Goal: Transaction & Acquisition: Purchase product/service

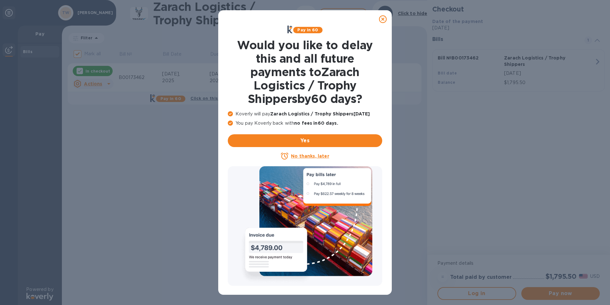
click at [387, 19] on div at bounding box center [383, 19] width 13 height 13
click at [383, 18] on icon at bounding box center [383, 19] width 8 height 8
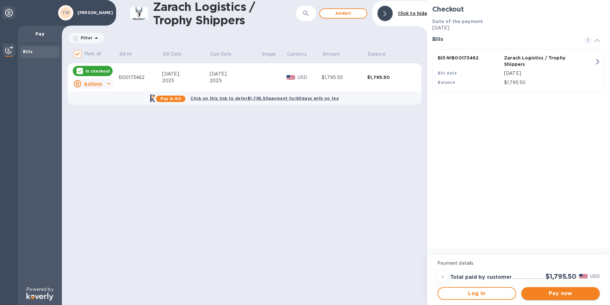
click at [563, 293] on span "Pay now" at bounding box center [561, 293] width 68 height 8
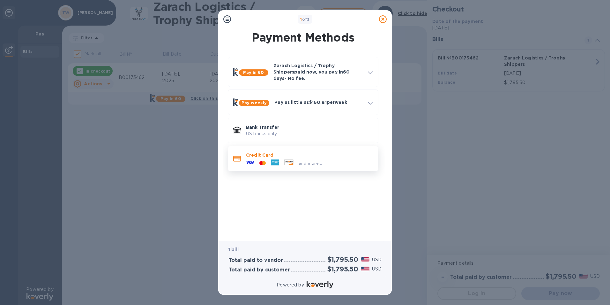
click at [266, 160] on div at bounding box center [262, 163] width 11 height 6
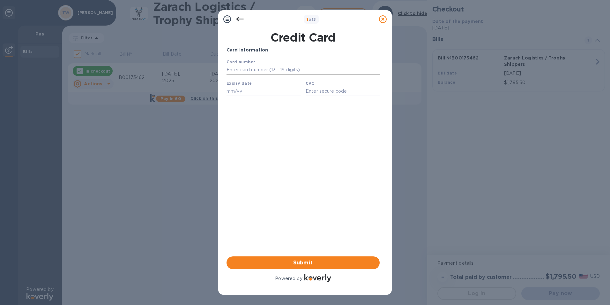
click at [245, 72] on input "text" at bounding box center [303, 70] width 153 height 10
type input "[CREDIT_CARD_NUMBER]"
type input "0"
type input "02/29"
type input "998"
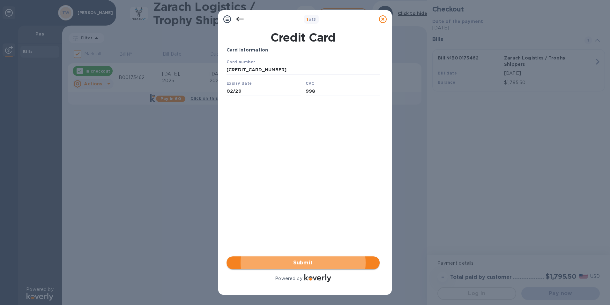
click at [299, 263] on span "Submit" at bounding box center [303, 263] width 143 height 8
click at [277, 264] on span "Submit" at bounding box center [303, 263] width 143 height 8
click at [307, 261] on span "Submit" at bounding box center [303, 263] width 143 height 8
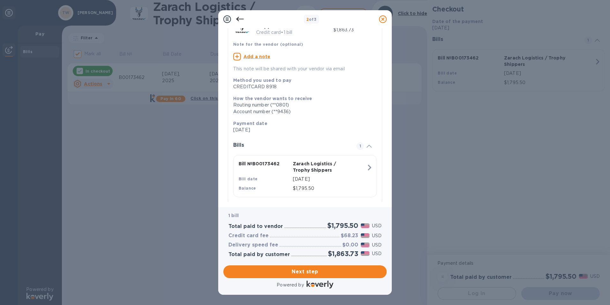
scroll to position [50, 0]
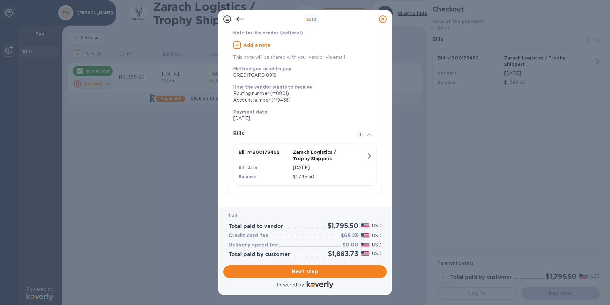
drag, startPoint x: 307, startPoint y: 274, endPoint x: 114, endPoint y: 247, distance: 195.2
click at [307, 274] on span "Next step" at bounding box center [305, 271] width 153 height 8
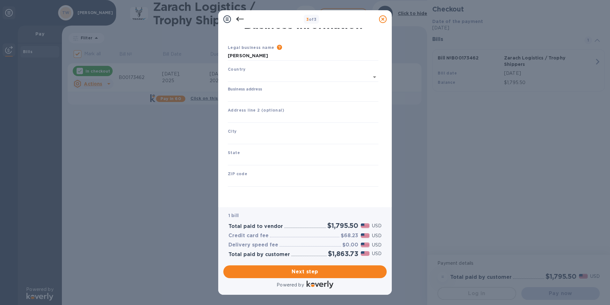
type input "[GEOGRAPHIC_DATA]"
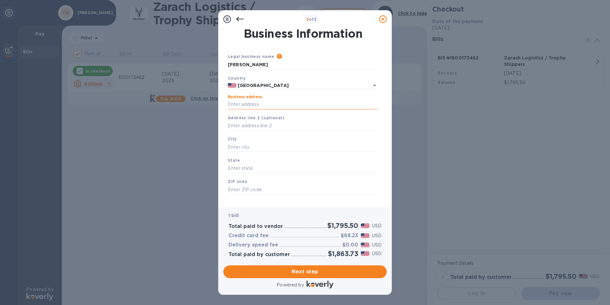
click at [252, 106] on input "Business address" at bounding box center [303, 105] width 151 height 10
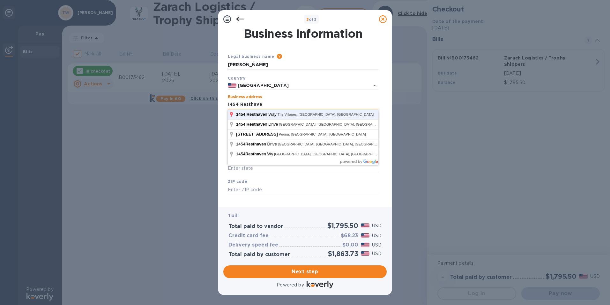
type input "[STREET_ADDRESS]"
type input "The Villages"
type input "FL"
type input "32163"
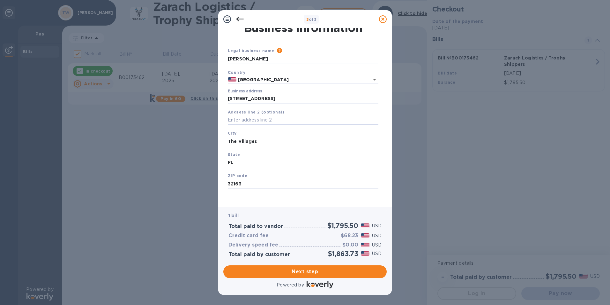
scroll to position [8, 0]
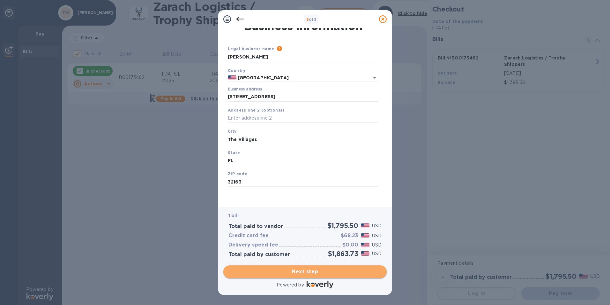
click at [313, 269] on span "Next step" at bounding box center [305, 271] width 153 height 8
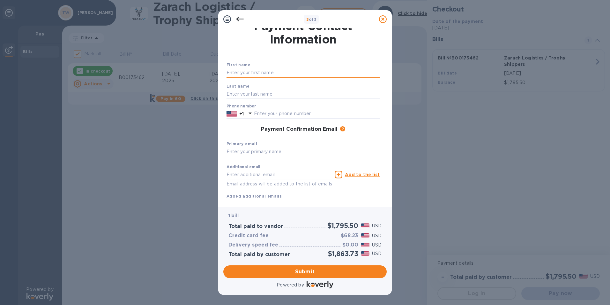
click at [258, 75] on input "text" at bounding box center [303, 73] width 153 height 10
type input "t"
type input "[PERSON_NAME]"
type input "9047167029"
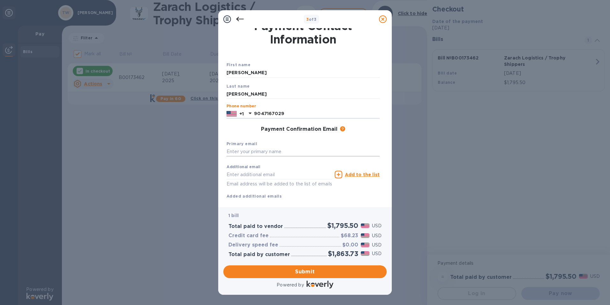
click at [272, 153] on input "text" at bounding box center [303, 152] width 153 height 10
type input "[EMAIL_ADDRESS][DOMAIN_NAME]"
click at [300, 270] on span "Submit" at bounding box center [305, 271] width 153 height 8
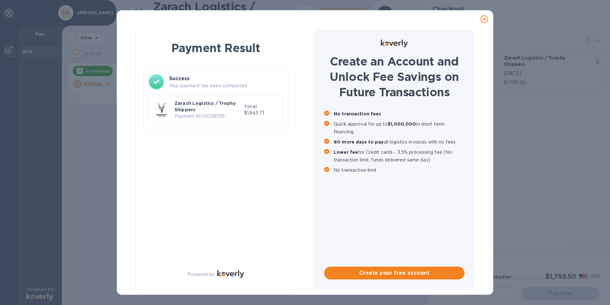
checkbox input "false"
